Goal: Find specific page/section: Find specific page/section

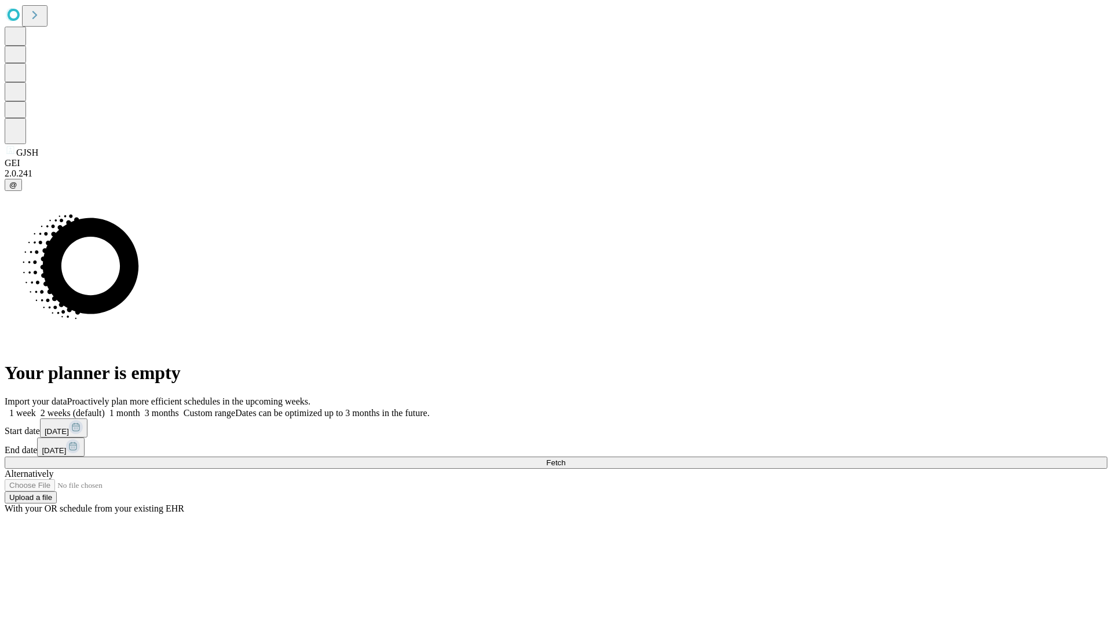
click at [565, 459] on span "Fetch" at bounding box center [555, 463] width 19 height 9
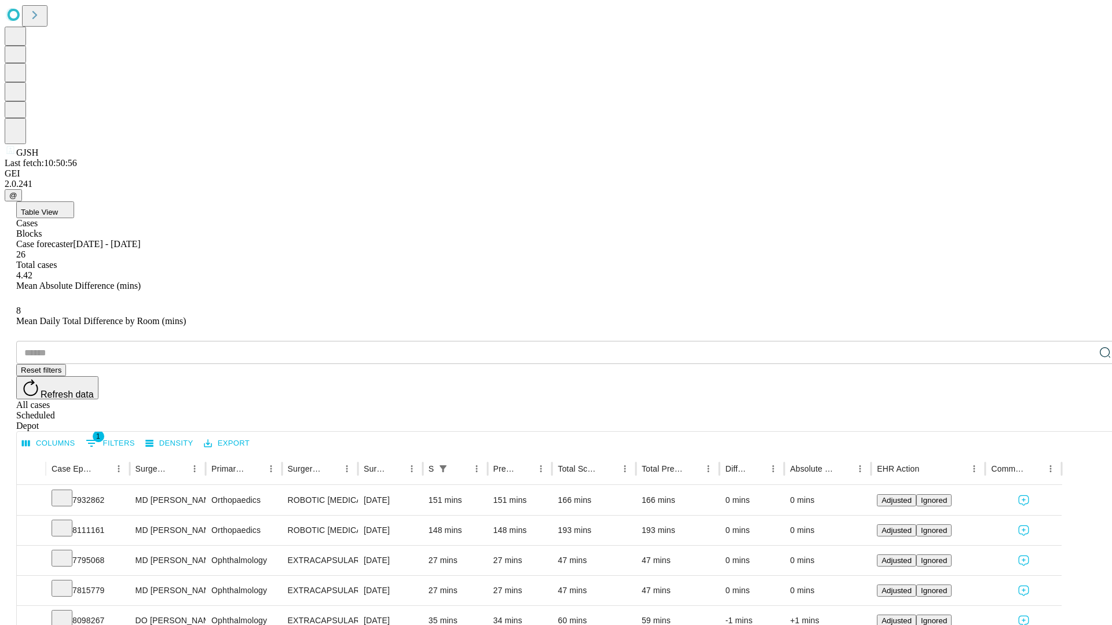
click at [1082, 421] on div "Depot" at bounding box center [567, 426] width 1103 height 10
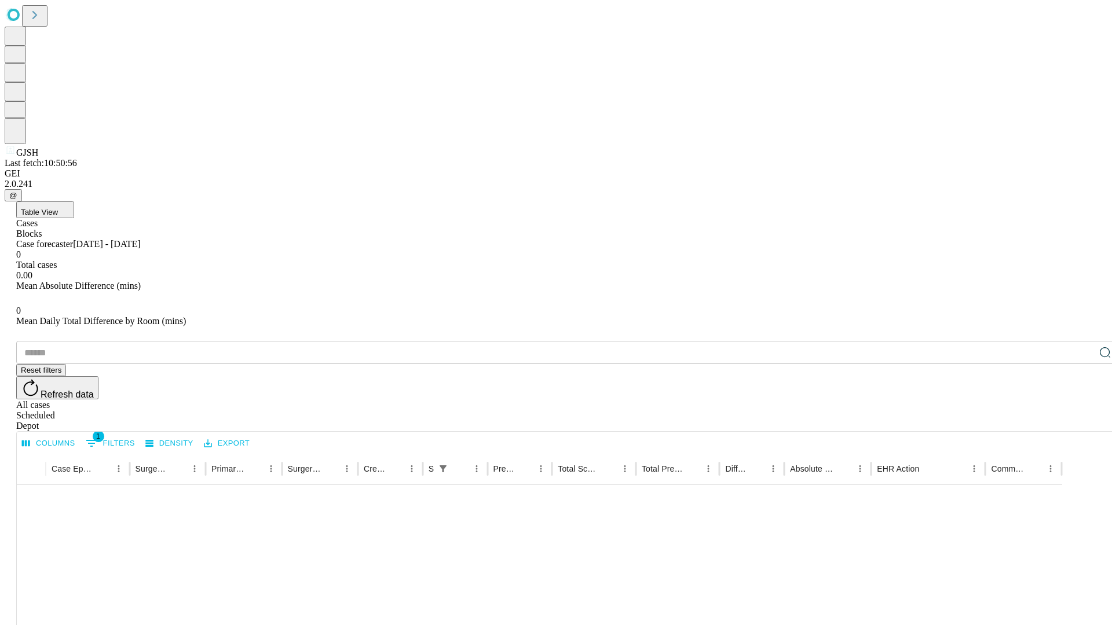
click at [987, 400] on div "All cases" at bounding box center [567, 405] width 1103 height 10
